Goal: Complete application form

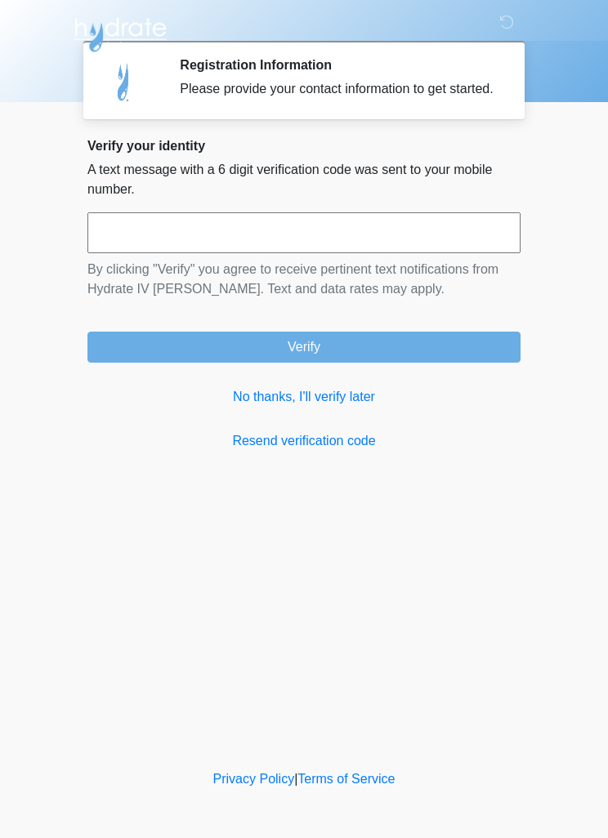
click at [316, 407] on link "No thanks, I'll verify later" at bounding box center [303, 397] width 433 height 20
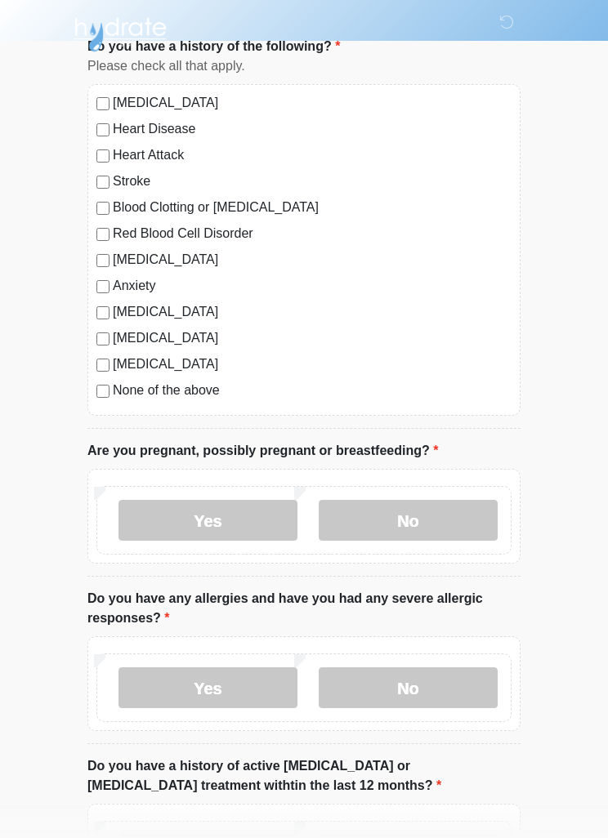
scroll to position [117, 0]
click at [449, 525] on label "No" at bounding box center [408, 520] width 179 height 41
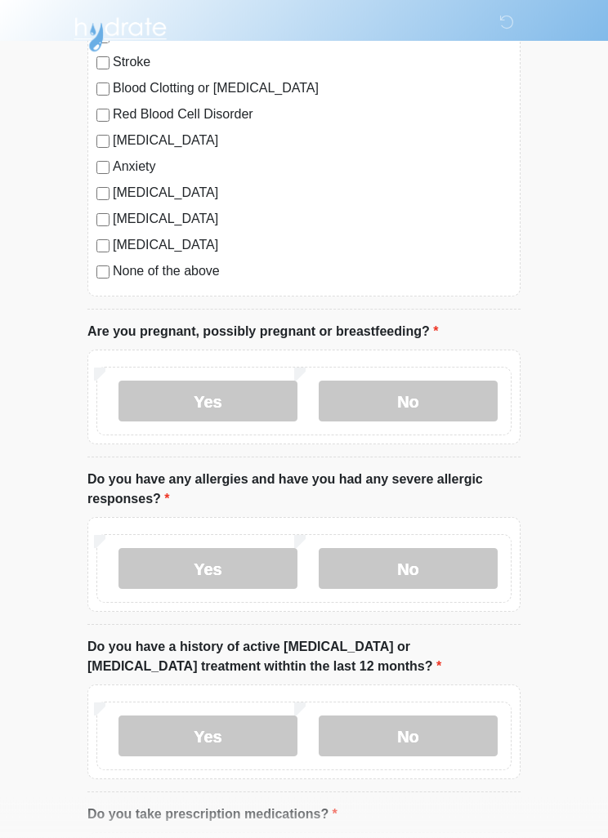
scroll to position [236, 0]
click at [467, 561] on label "No" at bounding box center [408, 568] width 179 height 41
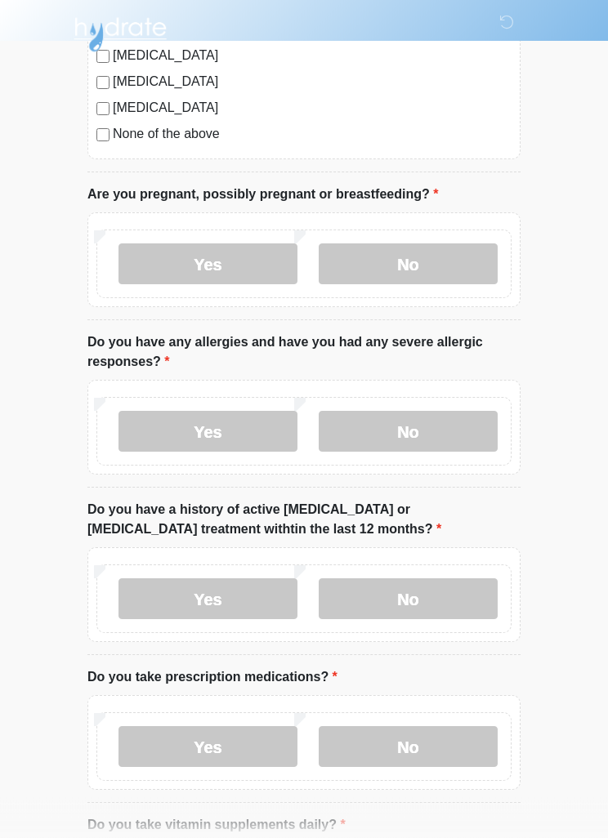
scroll to position [373, 0]
click at [470, 602] on label "No" at bounding box center [408, 599] width 179 height 41
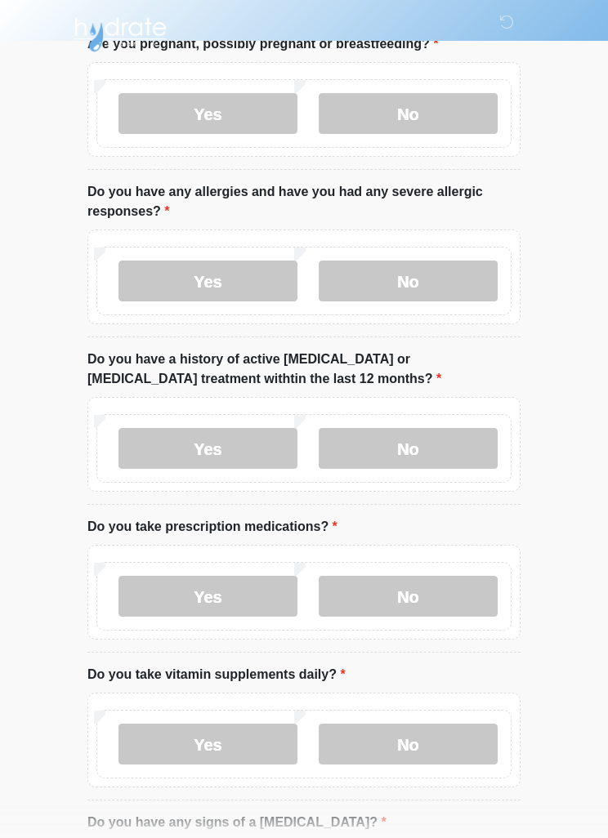
scroll to position [541, 0]
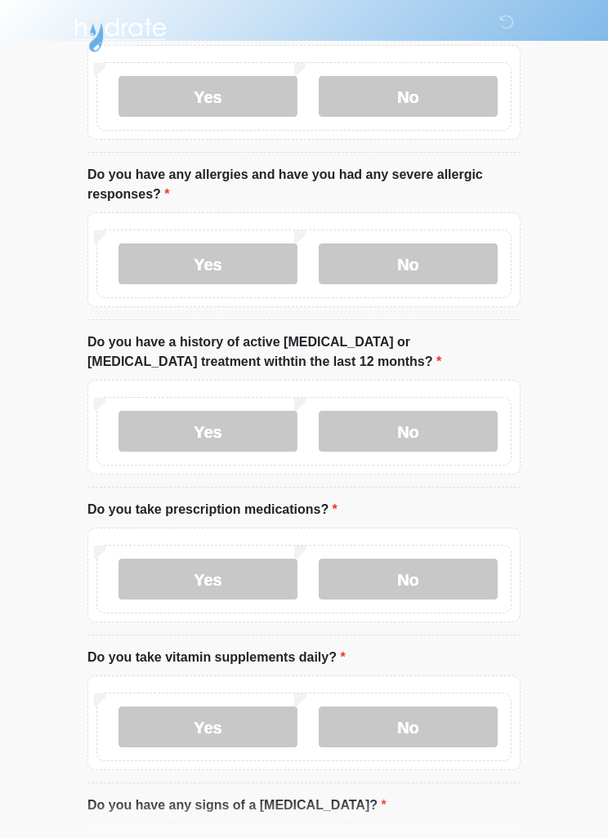
click at [156, 574] on label "Yes" at bounding box center [207, 579] width 179 height 41
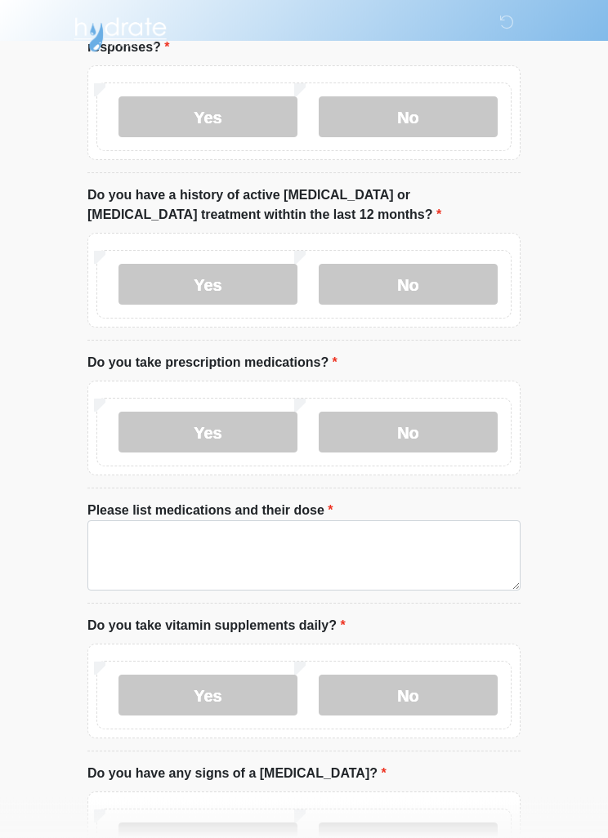
scroll to position [688, 0]
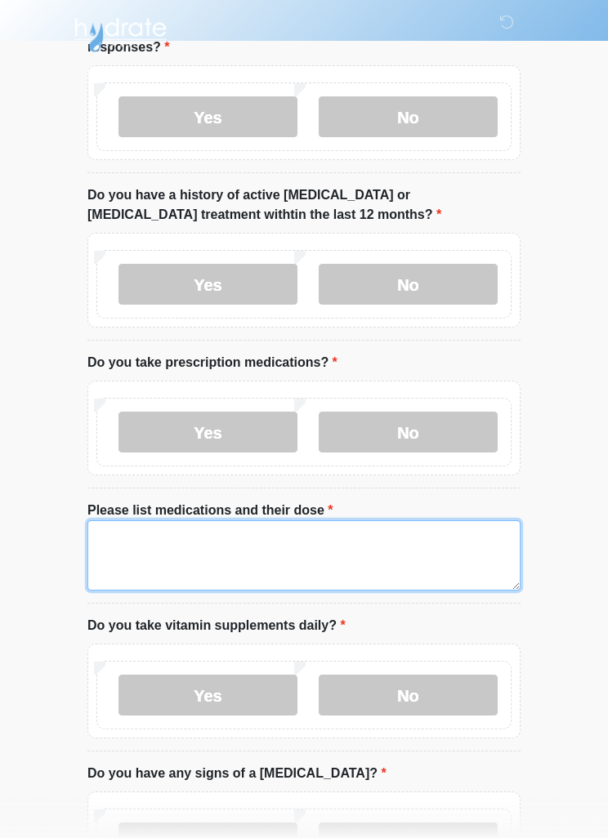
click at [133, 546] on textarea "Please list medications and their dose" at bounding box center [303, 556] width 433 height 70
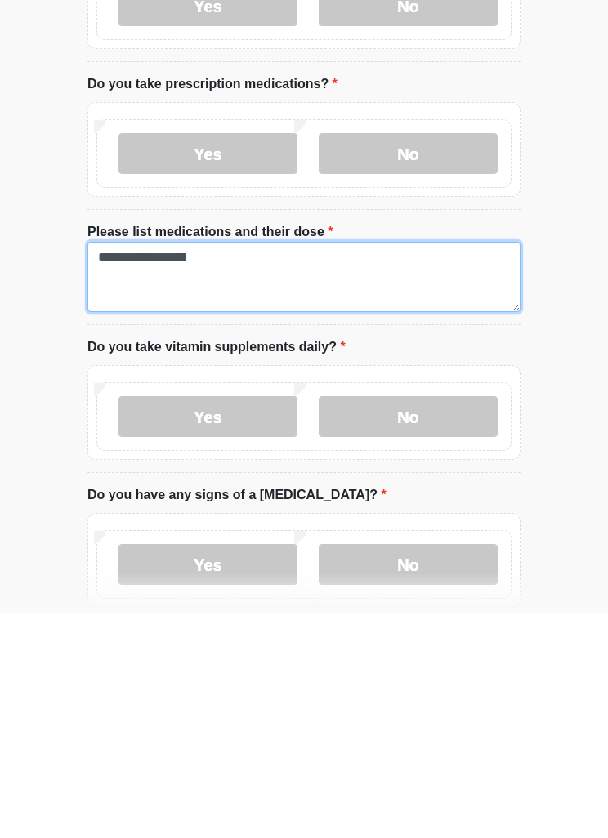
scroll to position [750, 0]
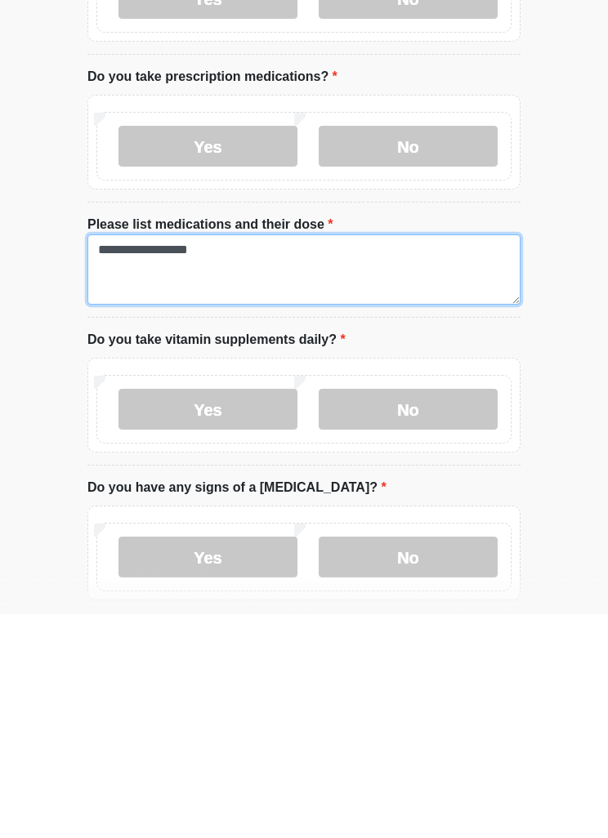
type textarea "**********"
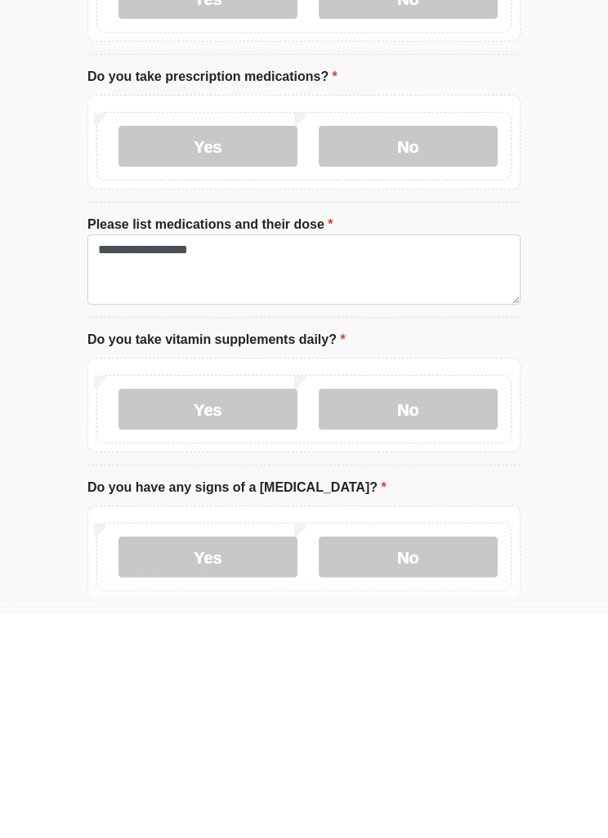
click at [462, 613] on label "No" at bounding box center [408, 633] width 179 height 41
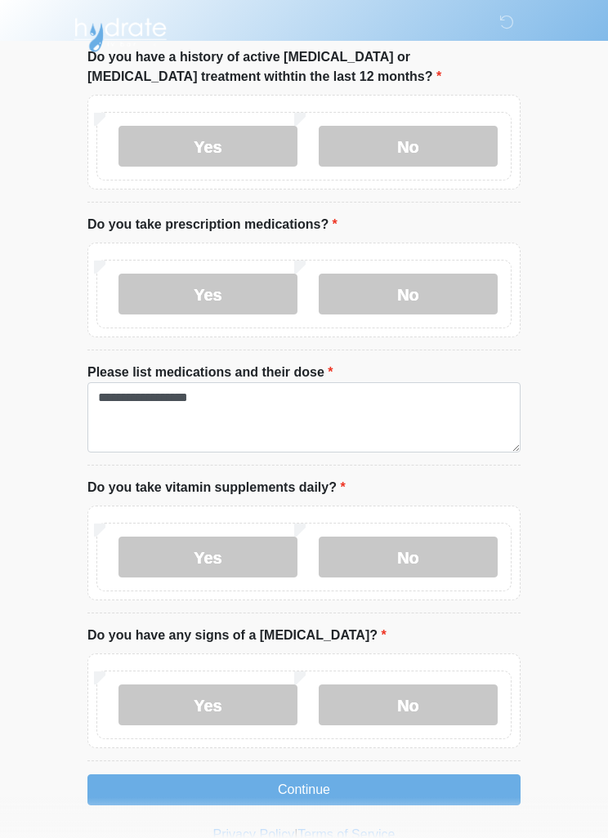
click at [422, 704] on label "No" at bounding box center [408, 705] width 179 height 41
click at [441, 793] on button "Continue" at bounding box center [303, 790] width 433 height 31
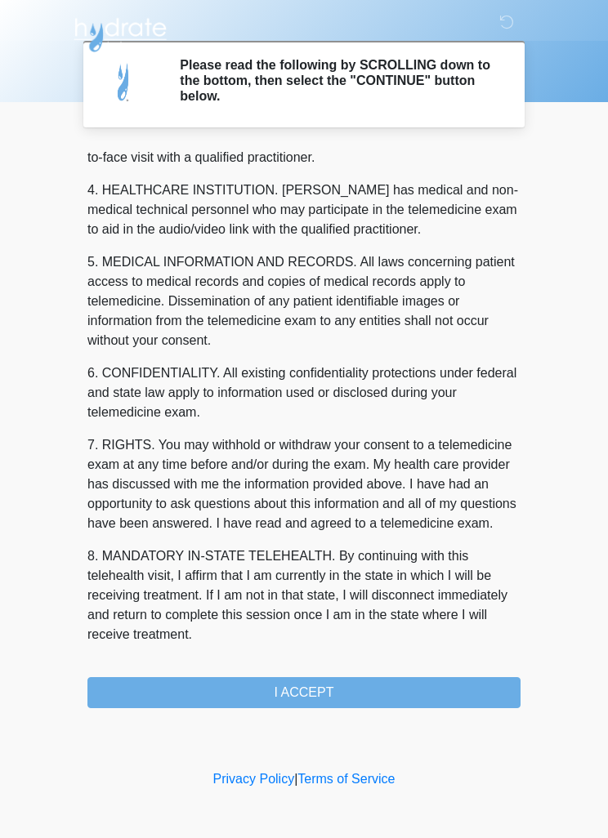
scroll to position [456, 0]
click at [408, 695] on button "I ACCEPT" at bounding box center [303, 692] width 433 height 31
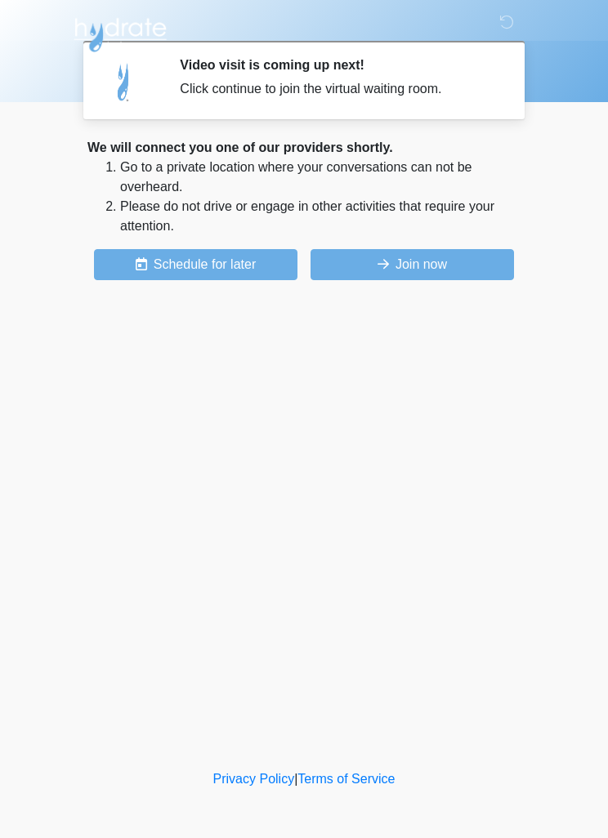
click at [440, 269] on button "Join now" at bounding box center [412, 264] width 203 height 31
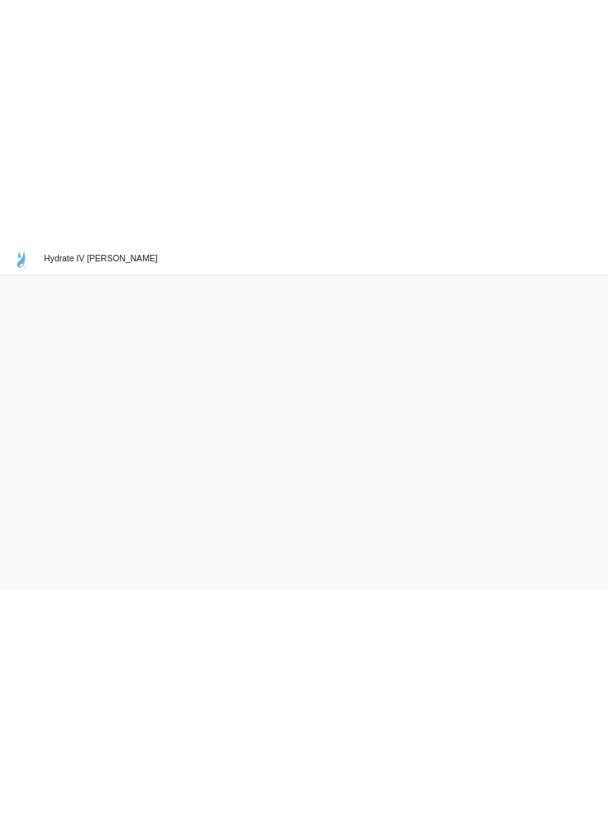
scroll to position [47, 0]
